Goal: Task Accomplishment & Management: Complete application form

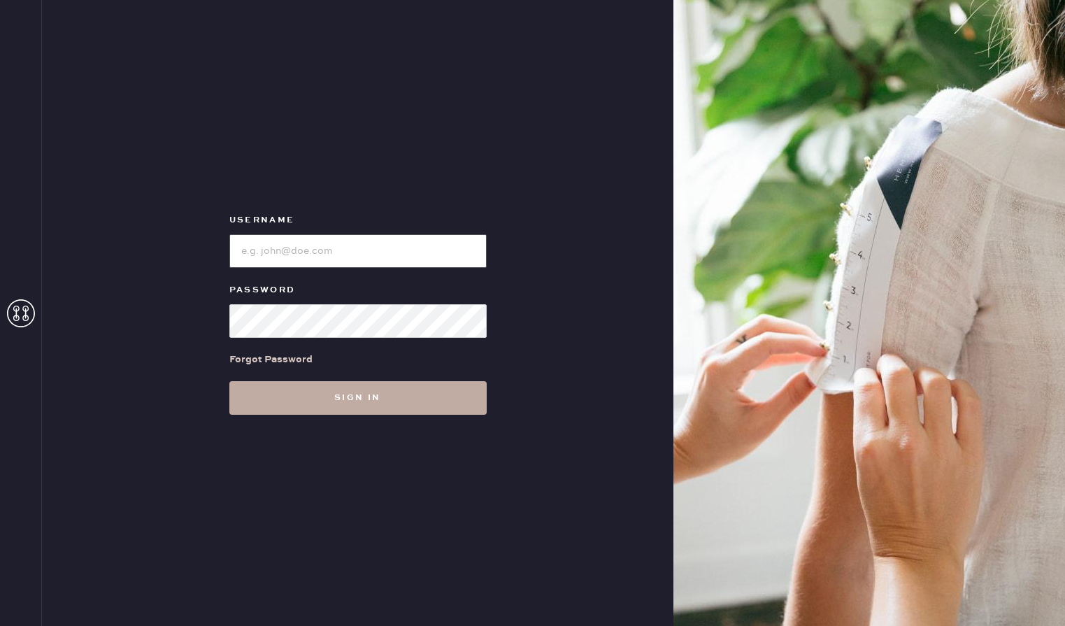
type input "reformationaventuramiami"
click at [412, 396] on button "Sign in" at bounding box center [357, 398] width 257 height 34
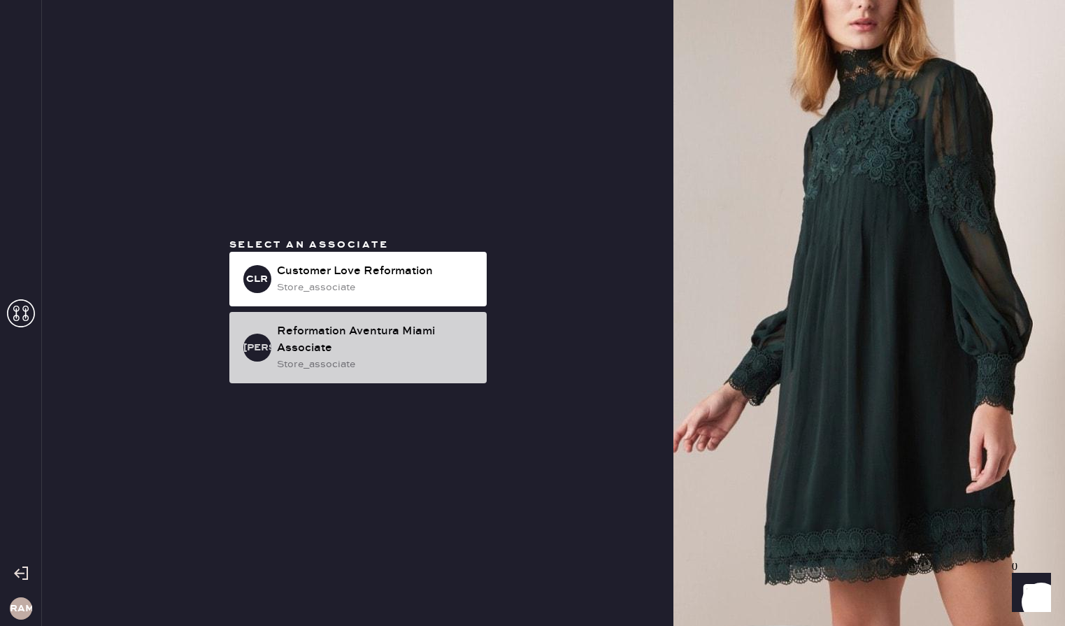
click at [438, 369] on div "store_associate" at bounding box center [376, 364] width 199 height 15
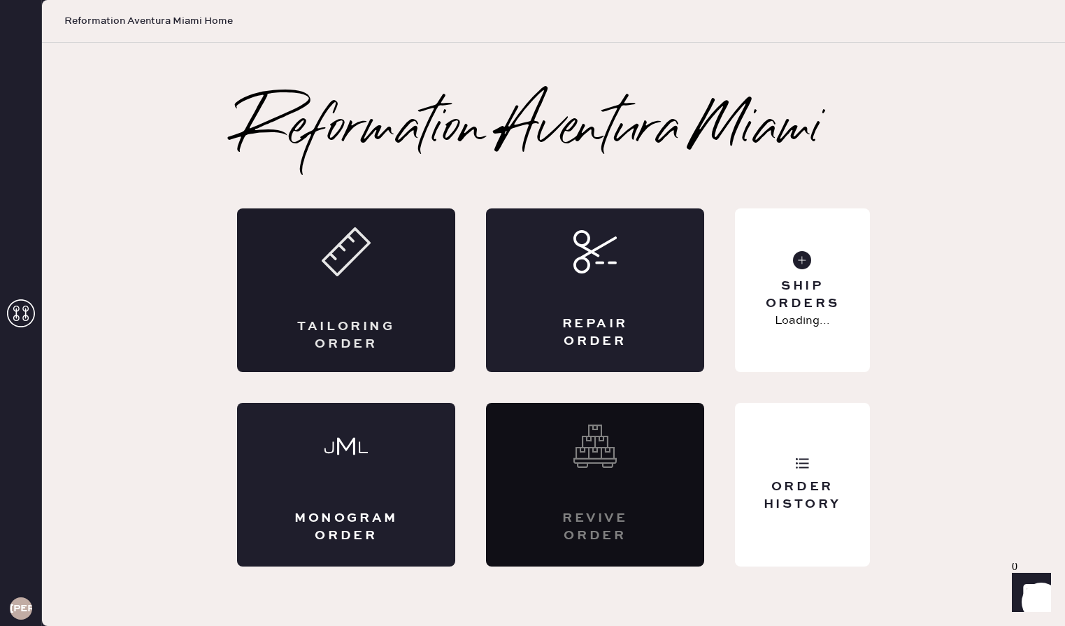
click at [380, 276] on div "Tailoring Order" at bounding box center [346, 290] width 218 height 164
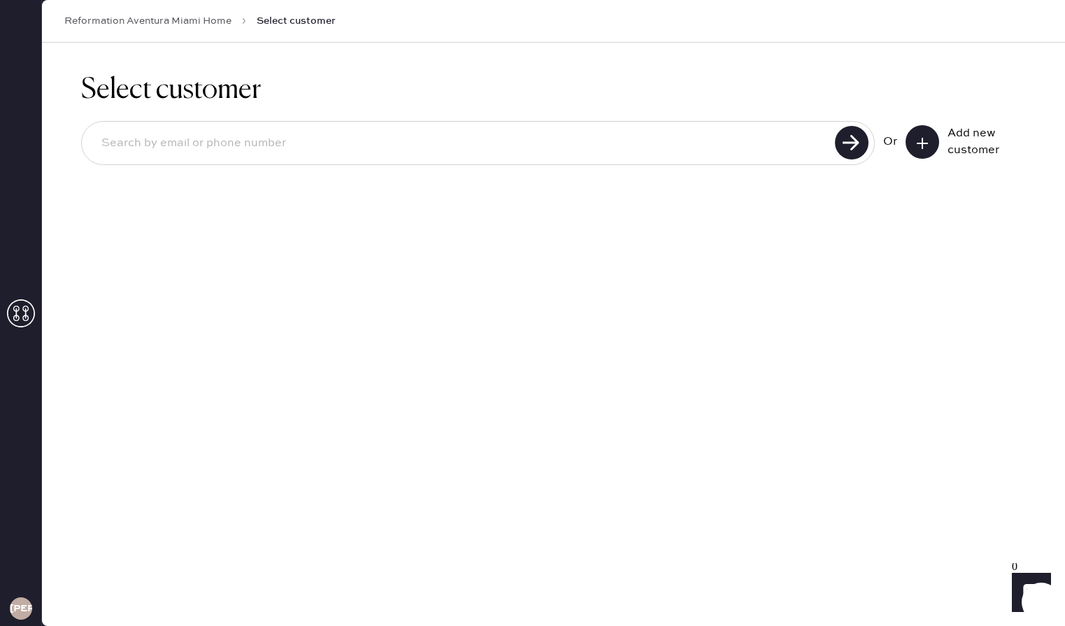
click at [625, 141] on button at bounding box center [923, 142] width 34 height 34
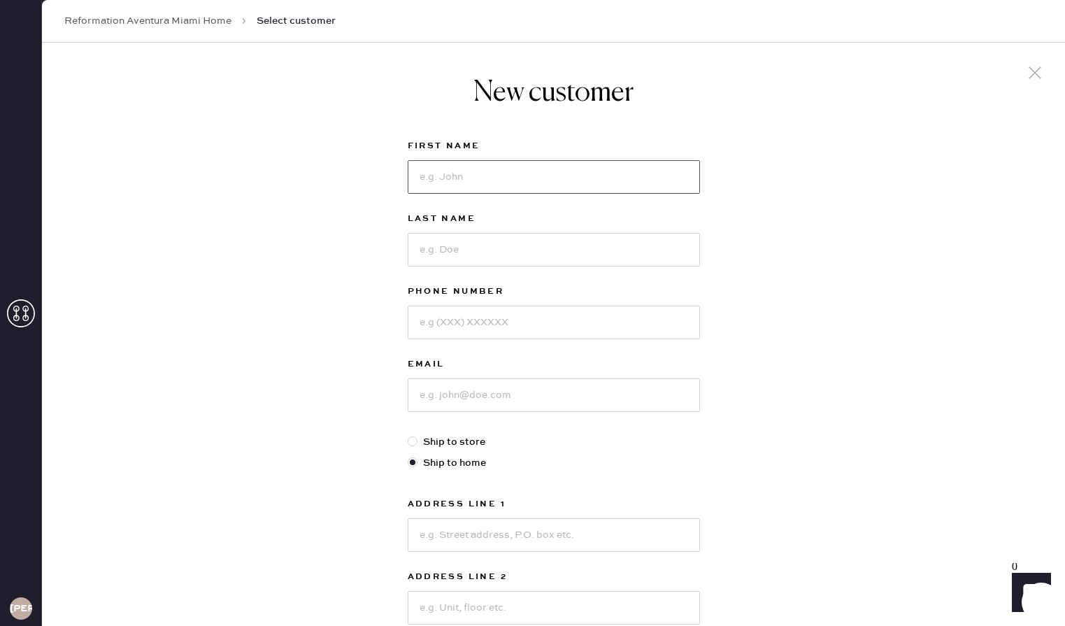
click at [457, 179] on input at bounding box center [554, 177] width 292 height 34
type input "[PERSON_NAME]"
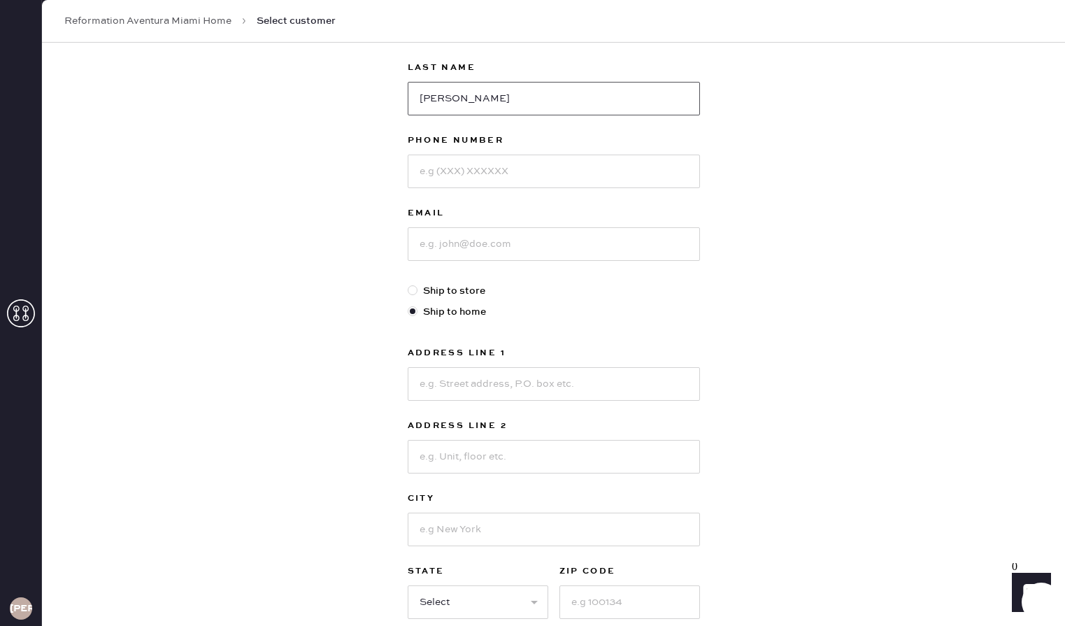
scroll to position [152, 0]
type input "[PERSON_NAME]"
click at [464, 392] on input at bounding box center [554, 383] width 292 height 34
type input "[STREET_ADDRESS][PERSON_NAME]"
click at [473, 159] on input at bounding box center [554, 171] width 292 height 34
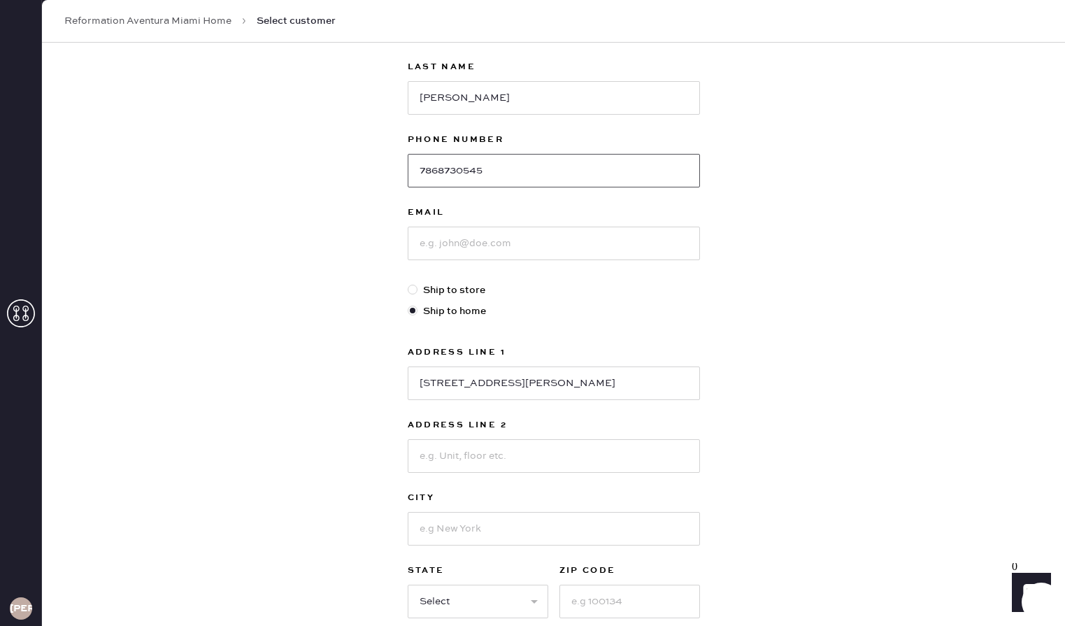
type input "7868730545"
click at [464, 241] on input at bounding box center [554, 244] width 292 height 34
type input "helenp1993"
click at [533, 451] on input at bounding box center [554, 456] width 292 height 34
type input "Apartment 805"
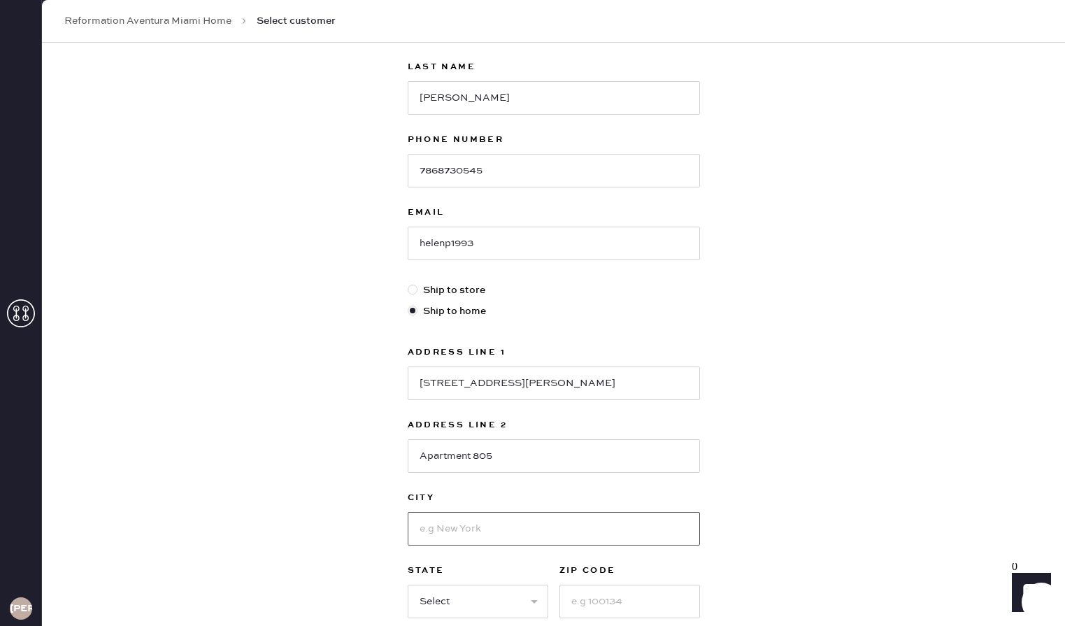
click at [527, 542] on input at bounding box center [554, 529] width 292 height 34
type input "aventura"
select select "FL"
click at [625, 610] on input at bounding box center [629, 602] width 141 height 34
type input "33180"
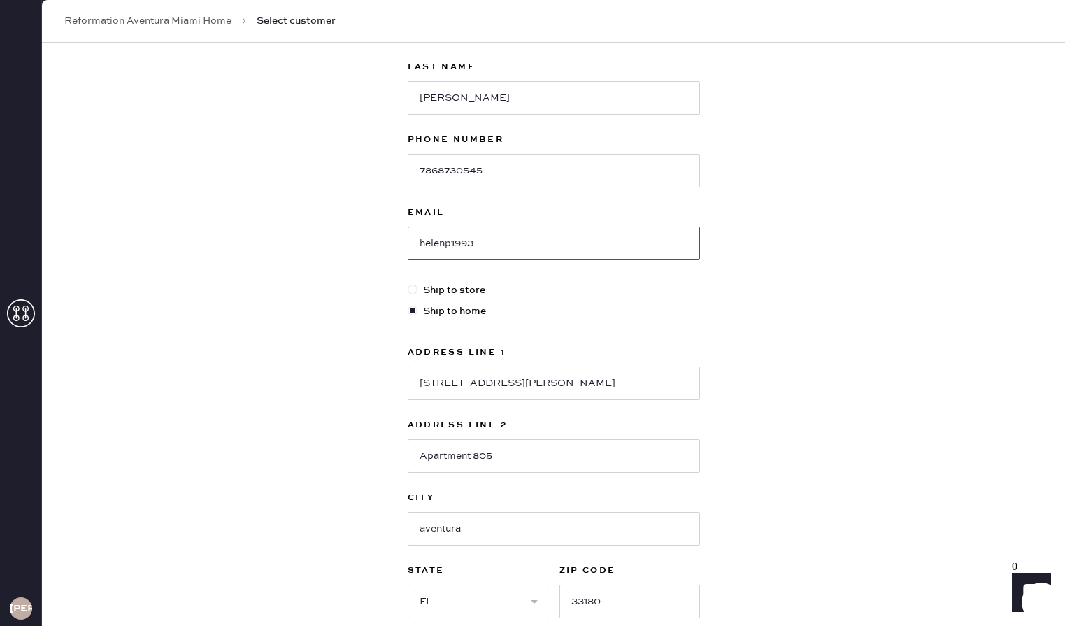
click at [566, 241] on input "helenp1993" at bounding box center [554, 244] width 292 height 34
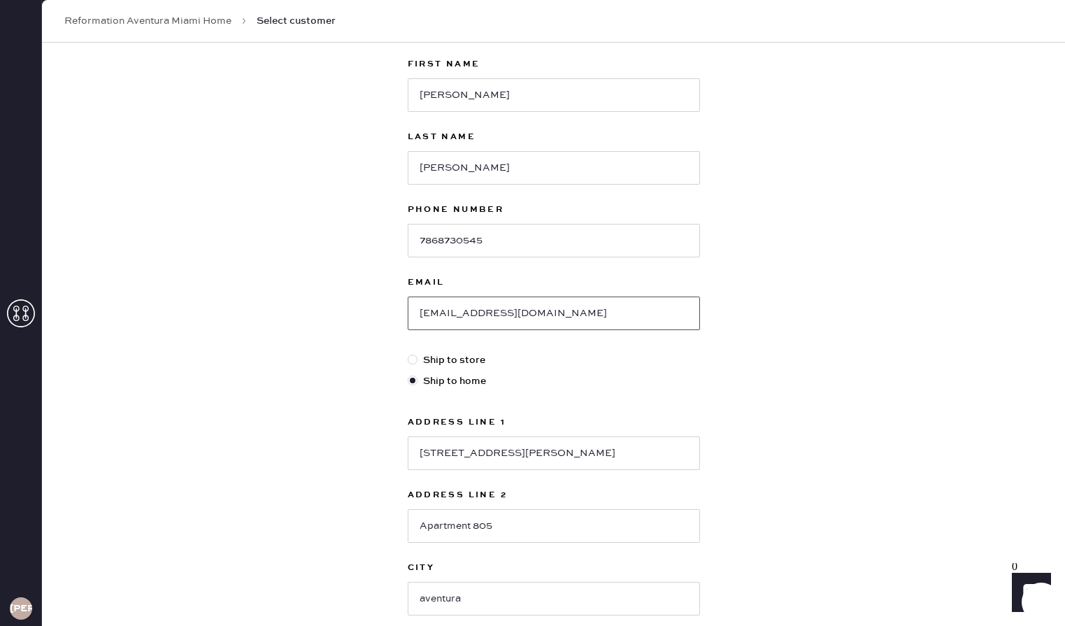
scroll to position [284, 0]
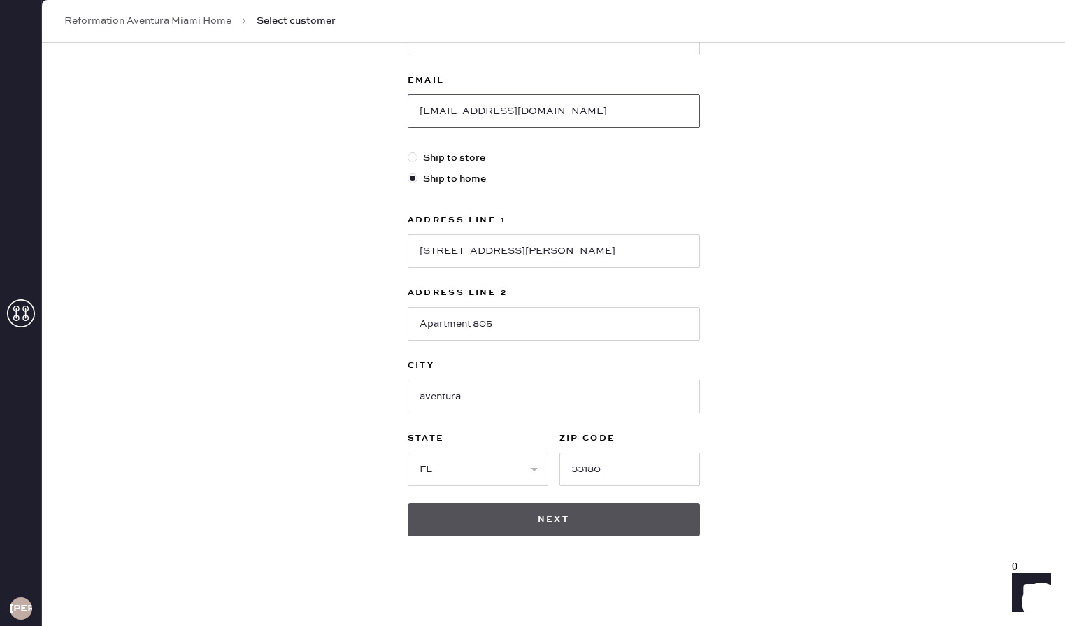
type input "[EMAIL_ADDRESS][DOMAIN_NAME]"
click at [580, 527] on button "Next" at bounding box center [554, 520] width 292 height 34
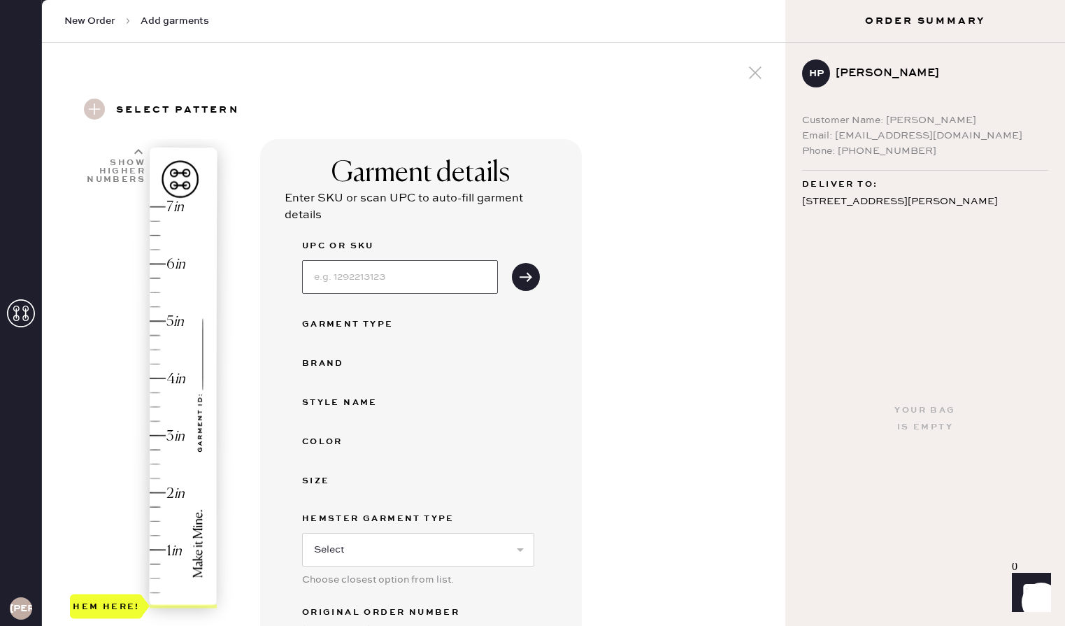
click at [411, 278] on input at bounding box center [400, 277] width 196 height 34
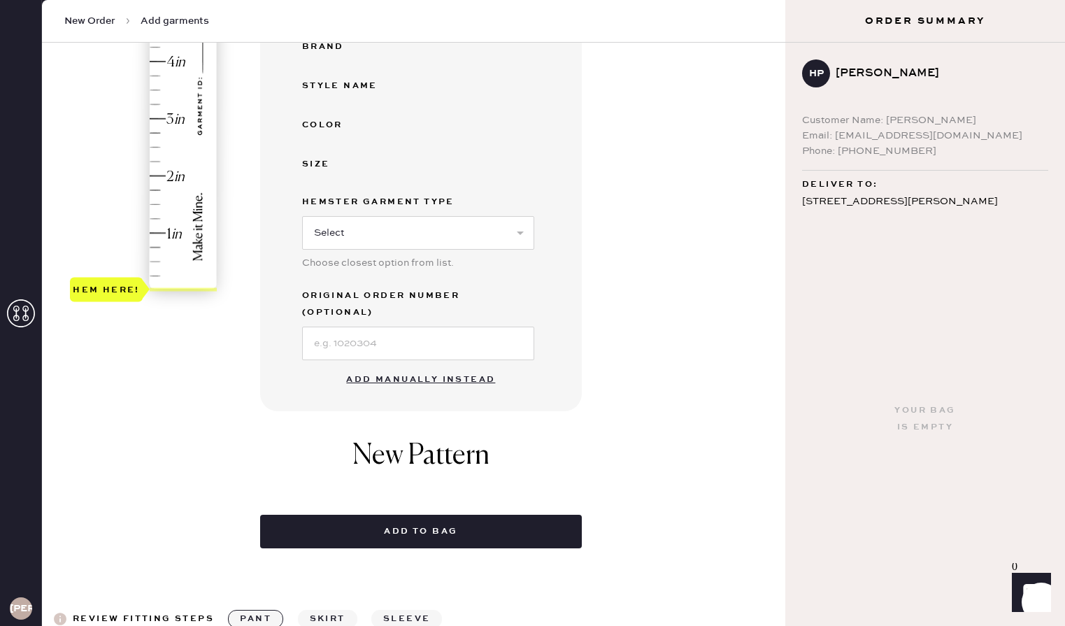
click at [359, 368] on button "Add manually instead" at bounding box center [421, 380] width 166 height 28
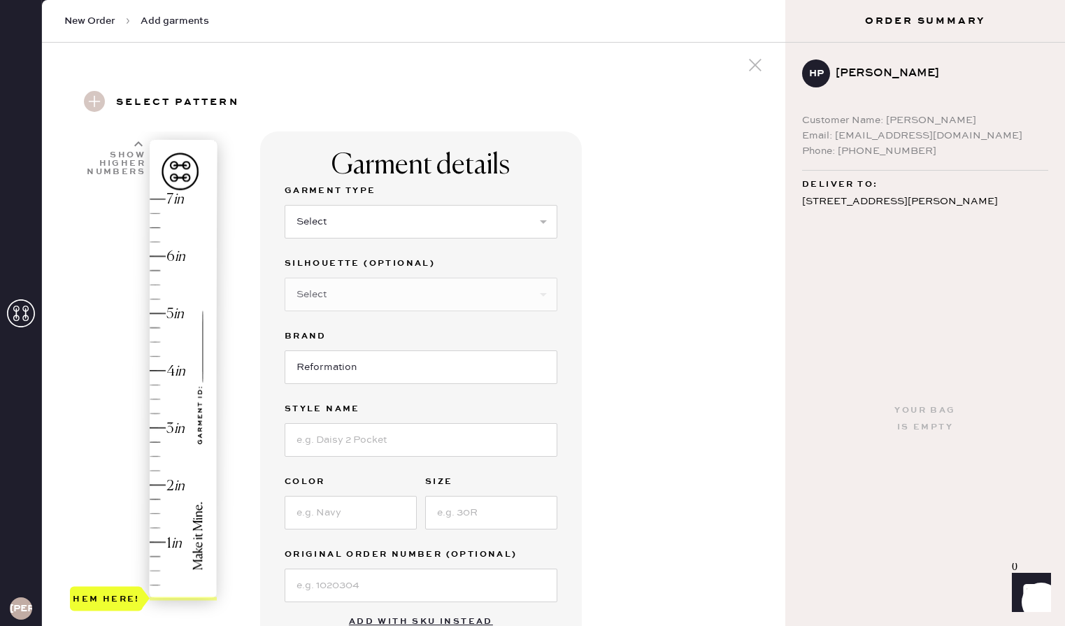
scroll to position [27, 0]
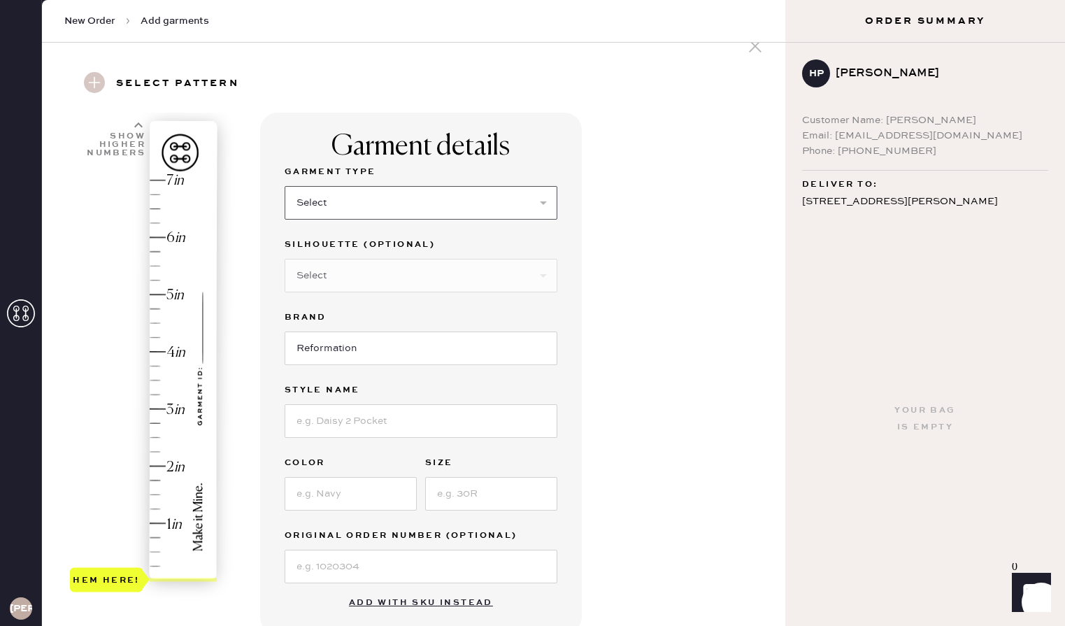
click at [336, 213] on select "Select Basic Skirt Jeans Leggings Pants Shorts Basic Sleeved Dress Basic Sleeve…" at bounding box center [421, 203] width 273 height 34
select select "2"
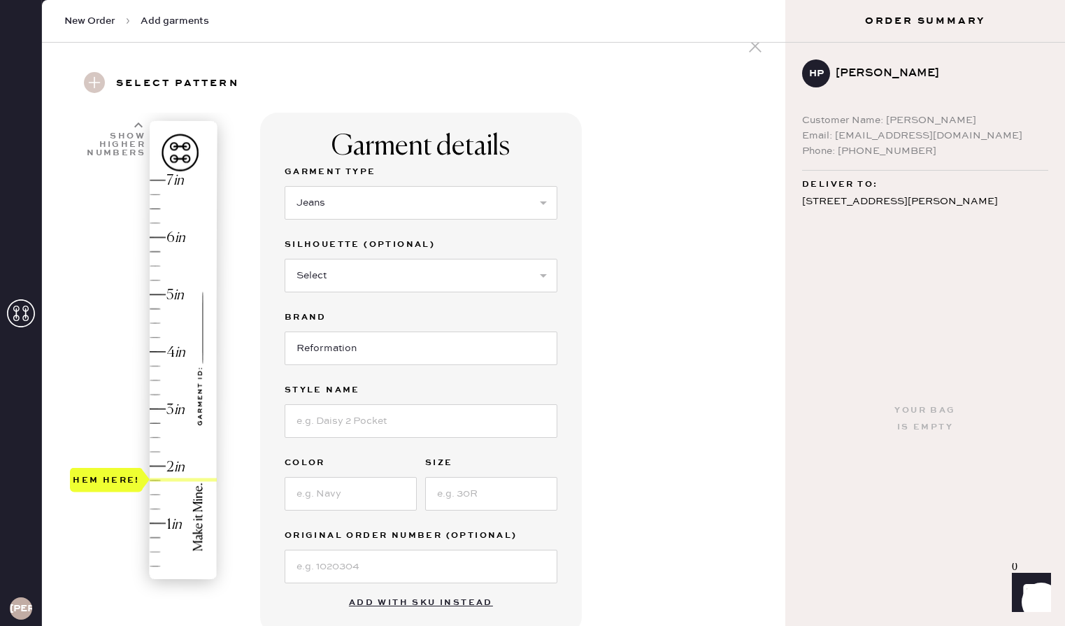
type input "2"
drag, startPoint x: 206, startPoint y: 580, endPoint x: 199, endPoint y: 473, distance: 106.6
click at [199, 473] on div "Hem here!" at bounding box center [144, 380] width 149 height 413
click at [357, 280] on select "Select Shorts Cropped Flare Boot Cut Straight Skinny Other" at bounding box center [421, 276] width 273 height 34
select select "other"
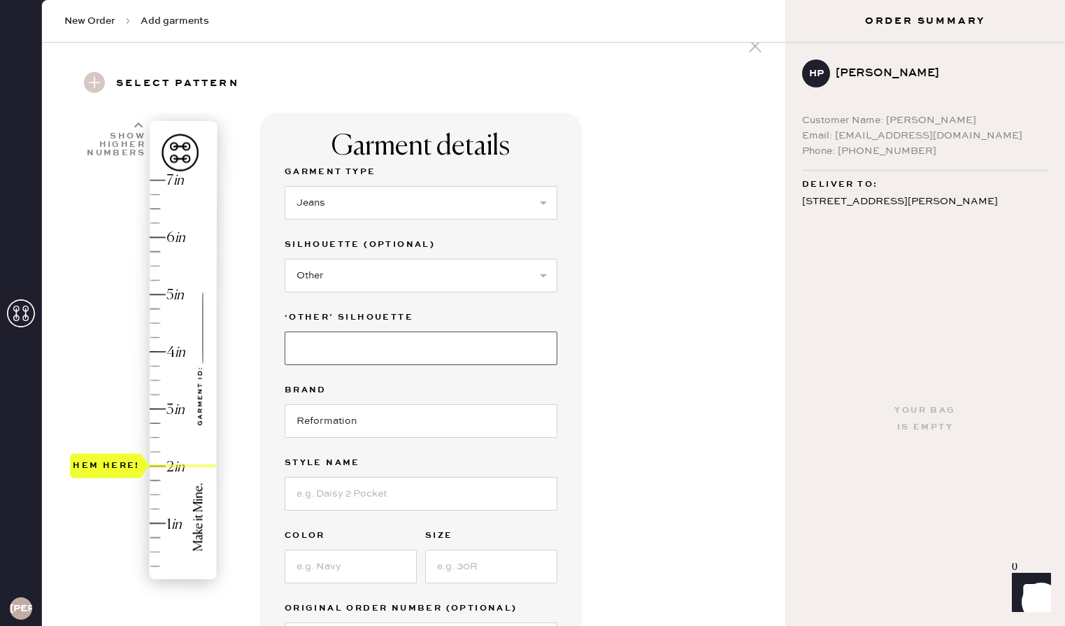
click at [351, 359] on input at bounding box center [421, 348] width 273 height 34
click at [292, 345] on input "LONG" at bounding box center [421, 348] width 273 height 34
type input "SLOUCHY WIDE LONG"
click at [424, 504] on input at bounding box center [421, 494] width 273 height 34
type input "[PERSON_NAME] LOW RISE SLOUCHY WIDE LEG JEANS"
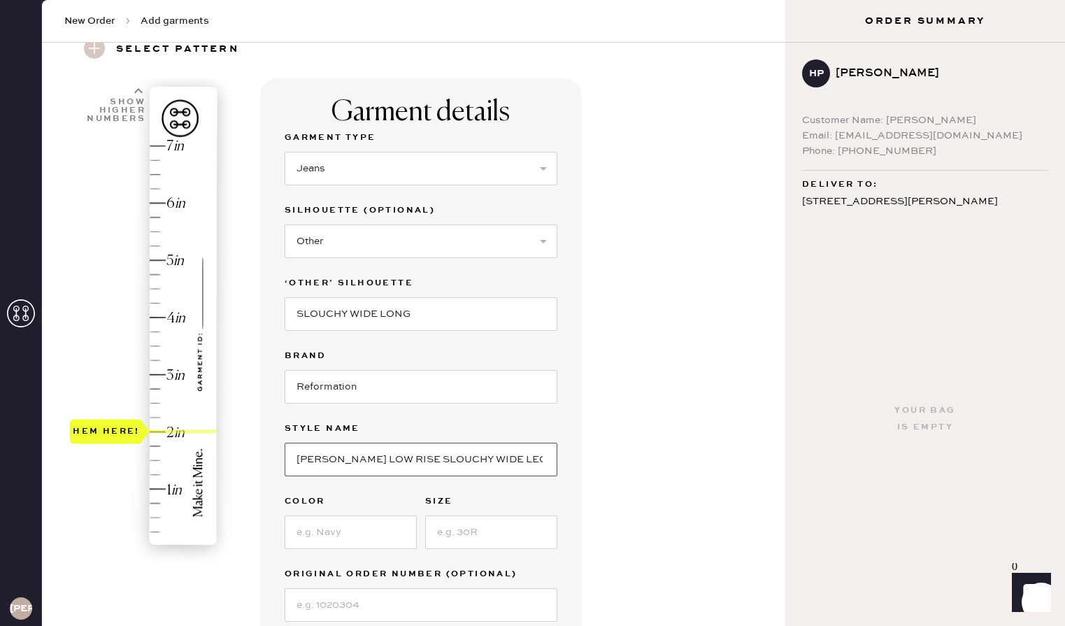
scroll to position [66, 0]
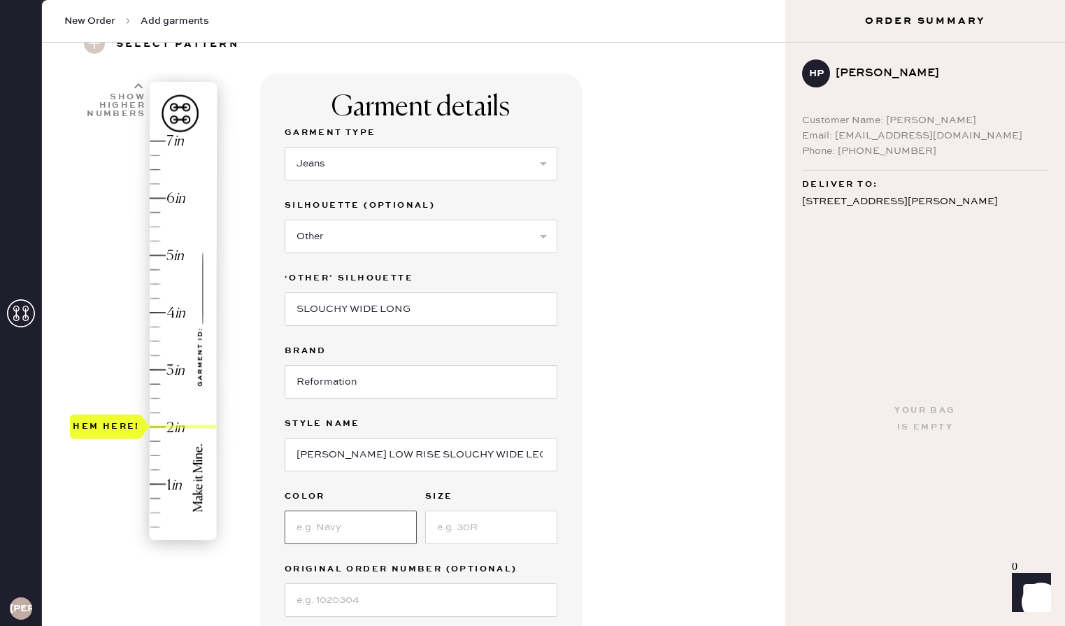
click at [357, 520] on input at bounding box center [351, 527] width 132 height 34
type input "26"
click at [543, 538] on input at bounding box center [491, 527] width 132 height 34
type input "CLEARLY"
click at [384, 524] on input "26" at bounding box center [351, 527] width 132 height 34
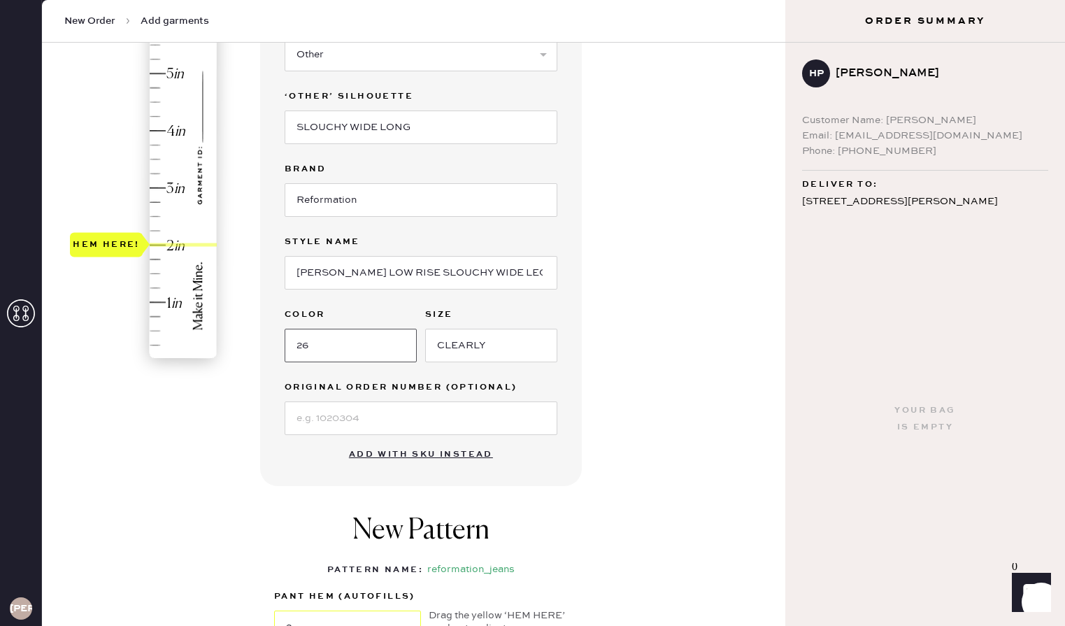
scroll to position [249, 0]
click at [370, 416] on input at bounding box center [421, 417] width 273 height 34
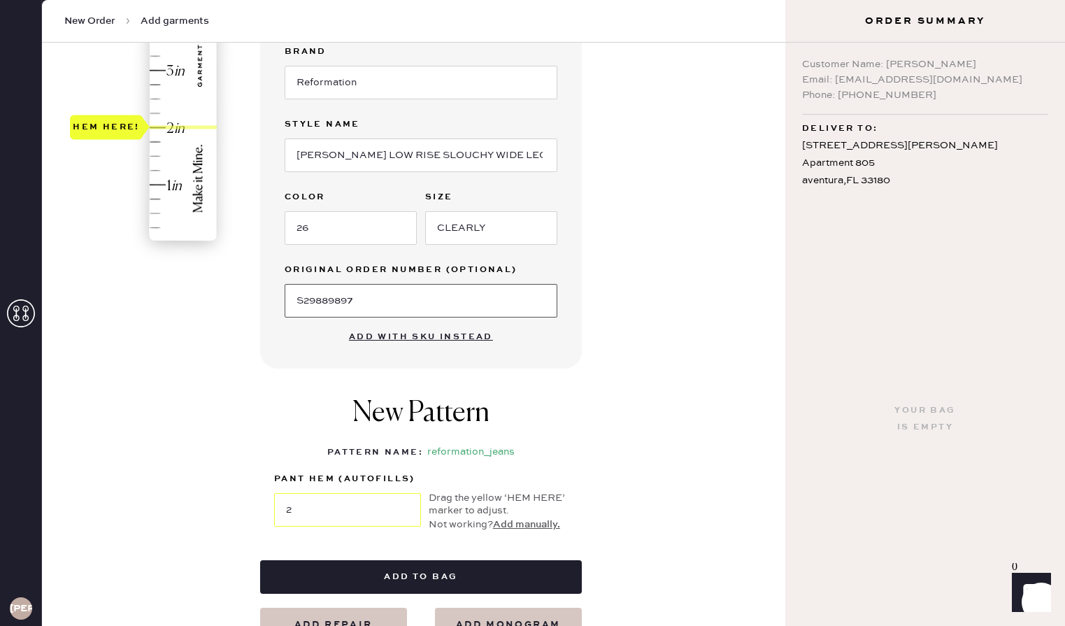
scroll to position [371, 0]
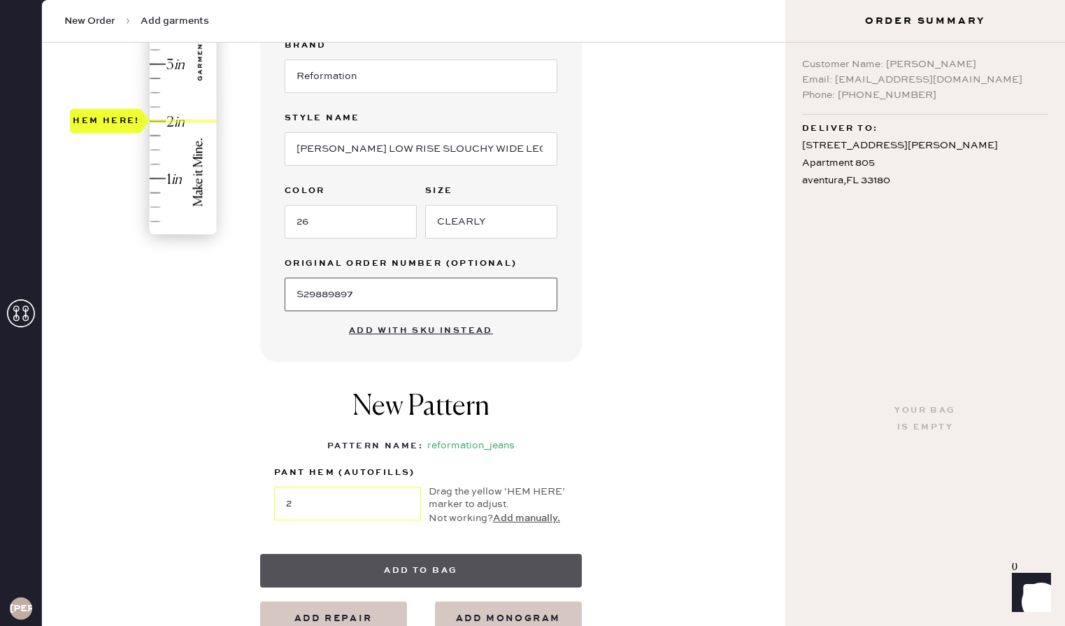
type input "S29889897"
click at [515, 560] on button "Add to bag" at bounding box center [421, 571] width 322 height 34
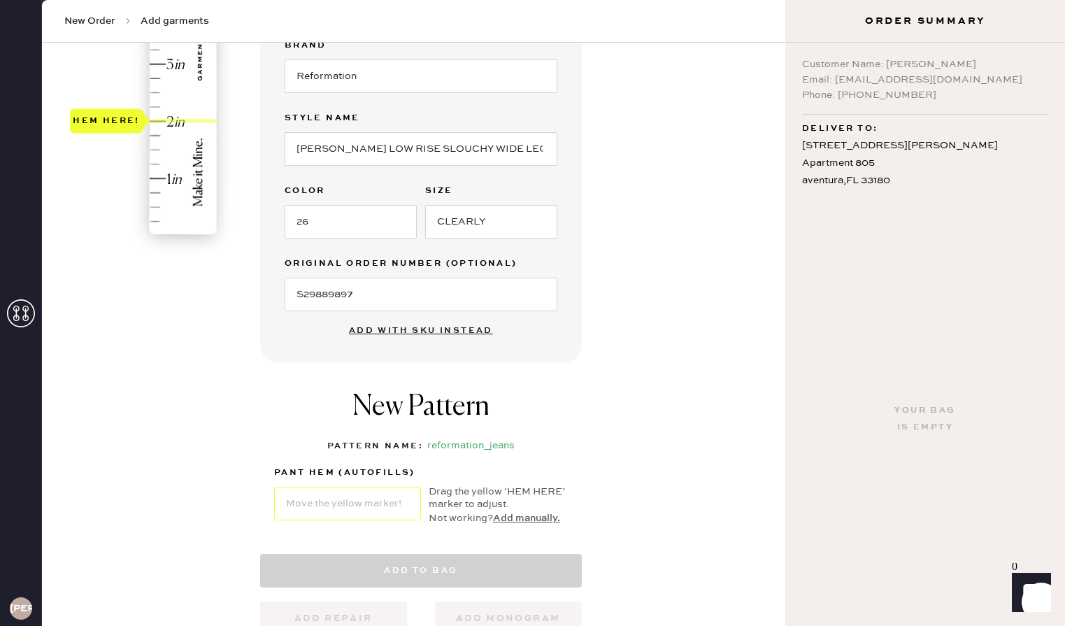
select select "2"
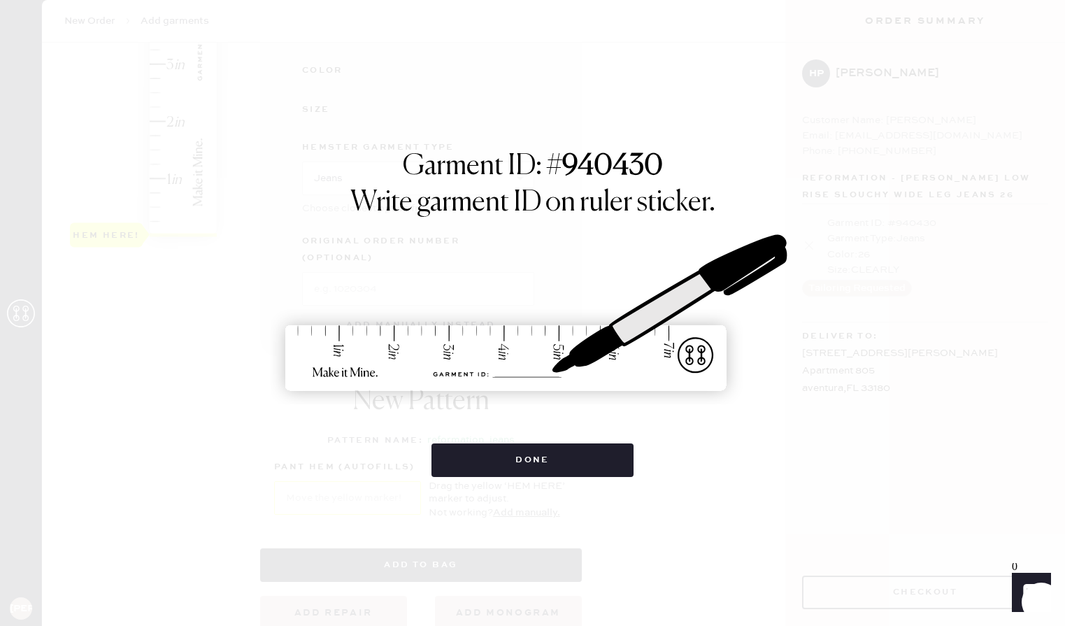
scroll to position [0, 0]
click at [561, 462] on button "Done" at bounding box center [532, 460] width 202 height 34
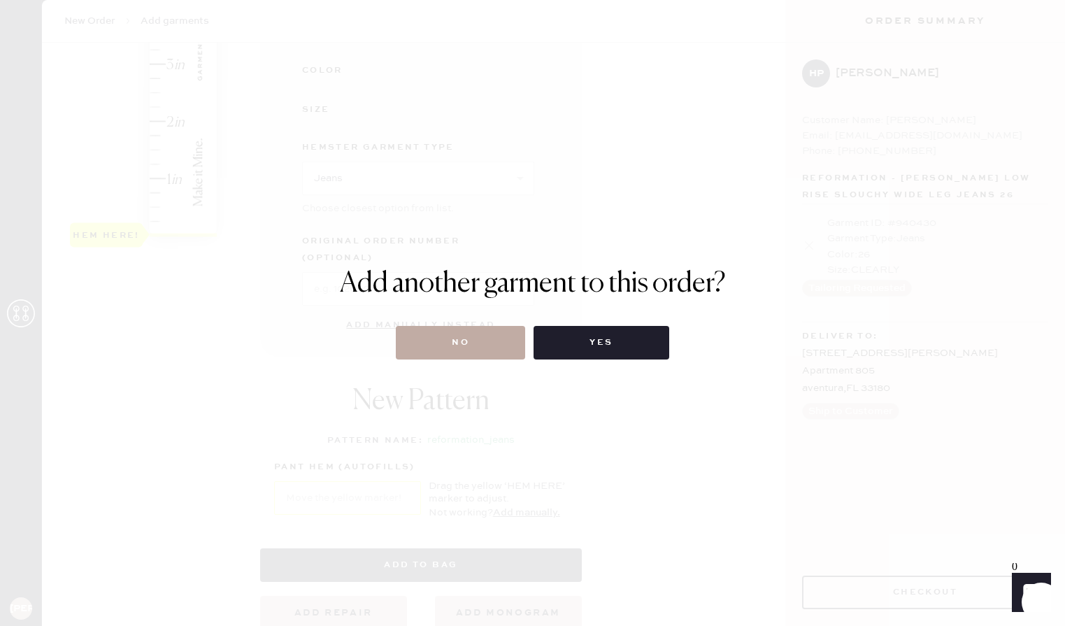
click at [497, 350] on button "No" at bounding box center [460, 343] width 129 height 34
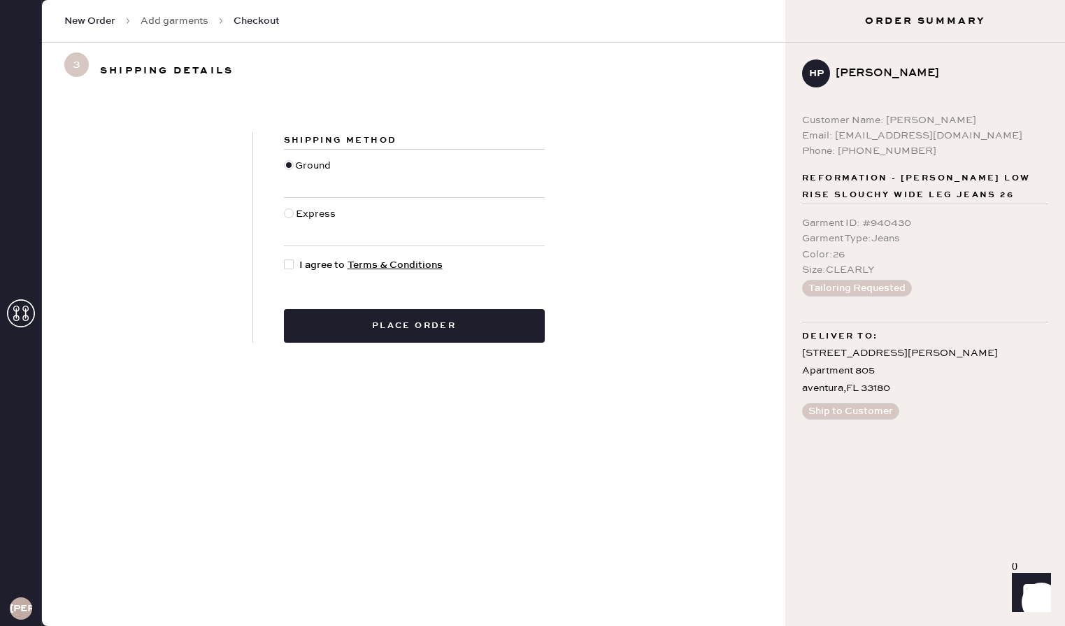
click at [300, 269] on span "I agree to Terms & Conditions" at bounding box center [370, 264] width 143 height 15
click at [285, 258] on input "I agree to Terms & Conditions" at bounding box center [284, 257] width 1 height 1
checkbox input "true"
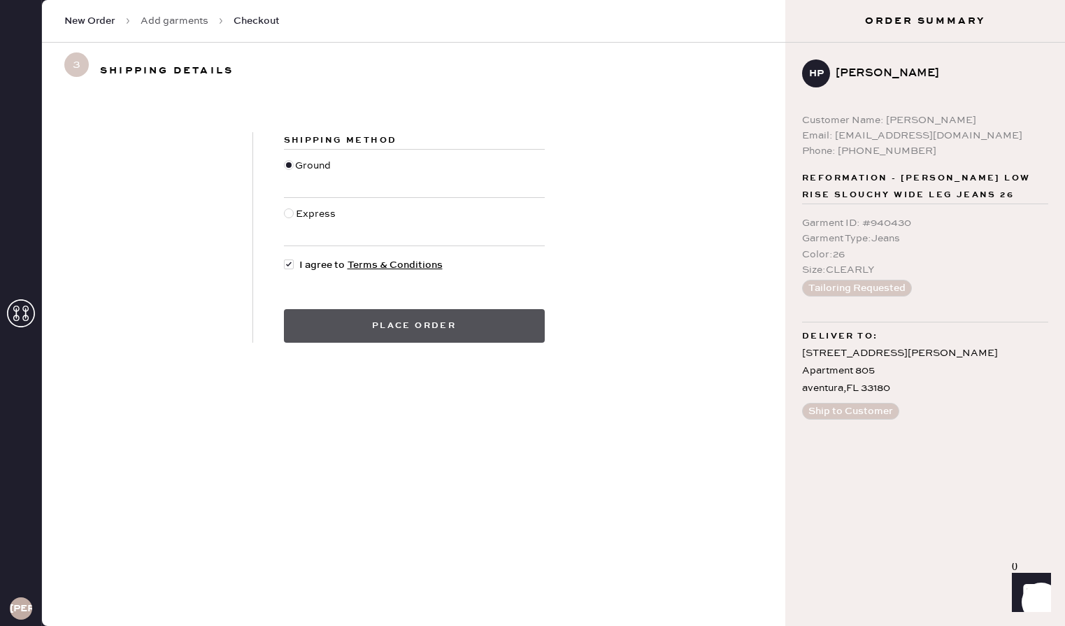
click at [351, 329] on button "Place order" at bounding box center [414, 326] width 261 height 34
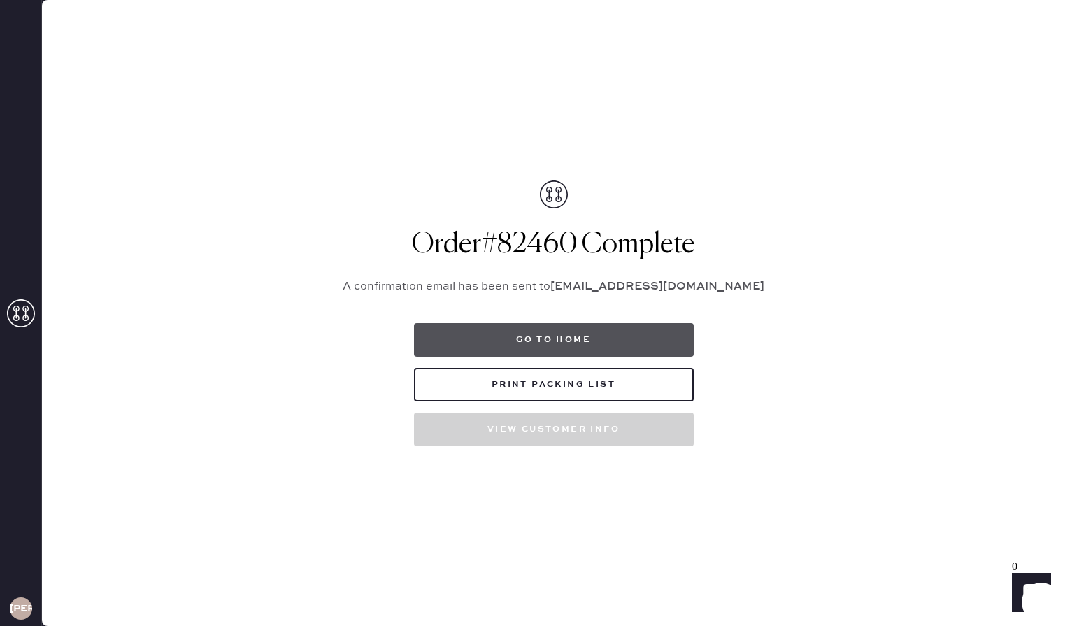
click at [566, 327] on button "Go to home" at bounding box center [554, 340] width 280 height 34
